Goal: Transaction & Acquisition: Download file/media

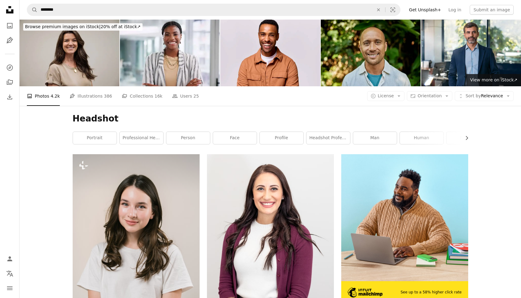
scroll to position [1958, 0]
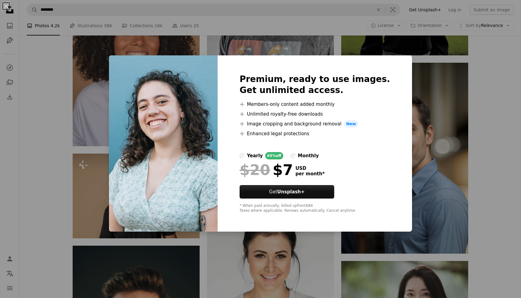
click at [495, 149] on div "An X shape Premium, ready to use images. Get unlimited access. A plus sign Memb…" at bounding box center [260, 149] width 521 height 298
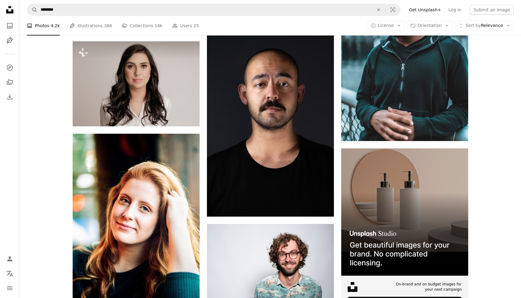
scroll to position [2490, 0]
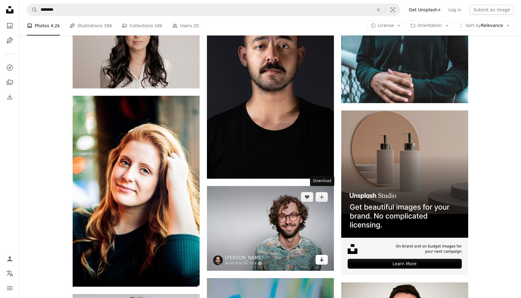
click at [323, 255] on icon "Arrow pointing down" at bounding box center [321, 258] width 5 height 7
